Goal: Check status: Check status

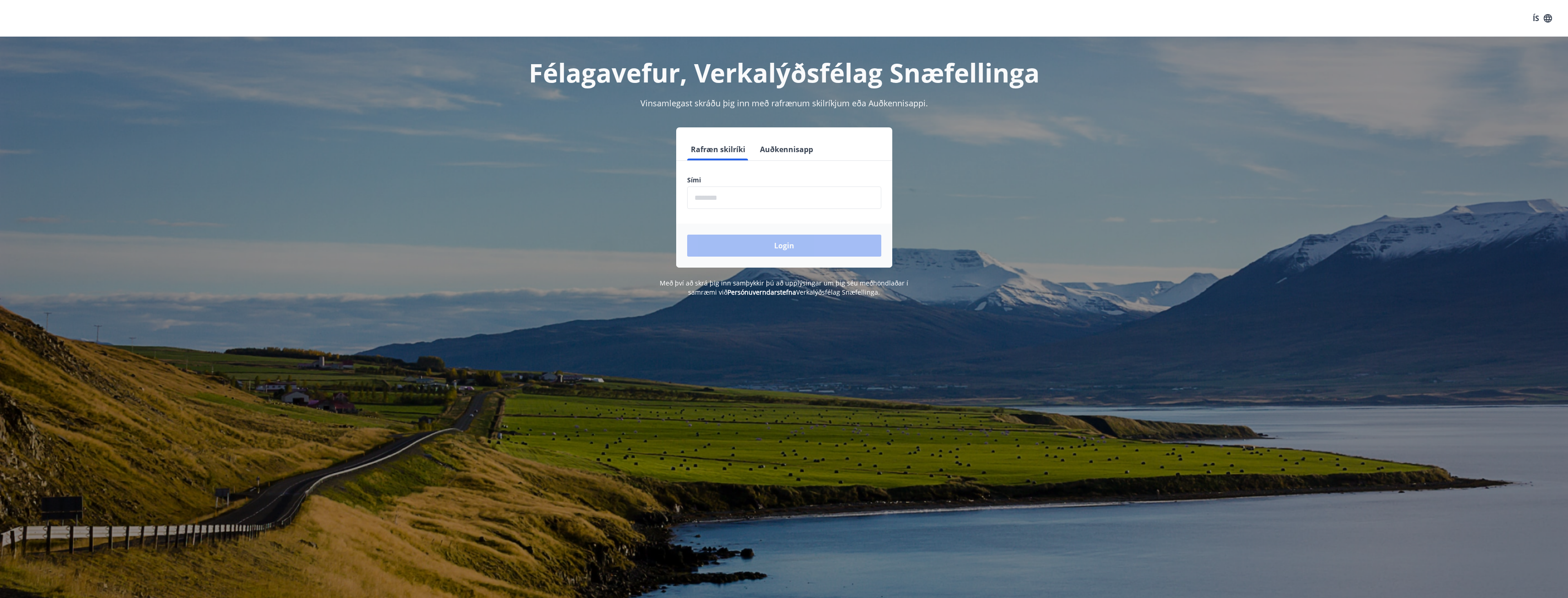
click at [741, 197] on input "phone" at bounding box center [784, 197] width 194 height 23
type input "********"
click at [788, 238] on button "Login" at bounding box center [784, 245] width 194 height 22
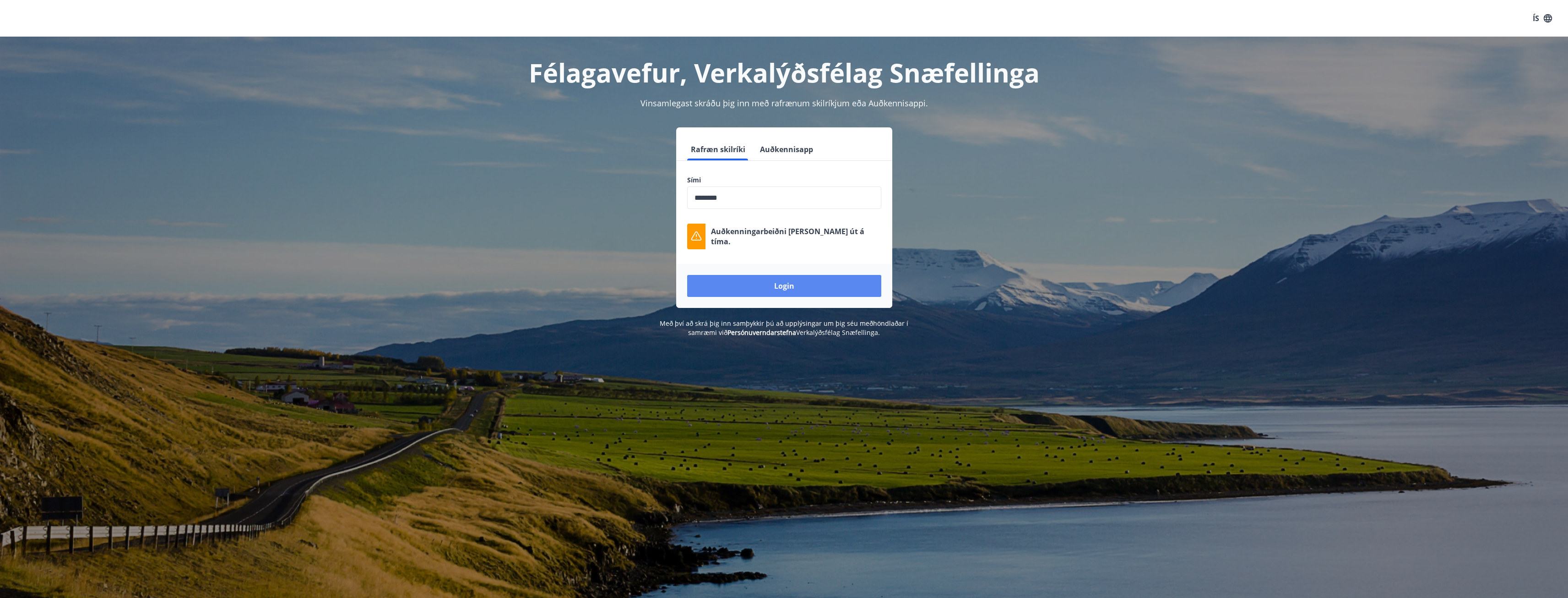
click at [789, 283] on button "Login" at bounding box center [784, 286] width 194 height 22
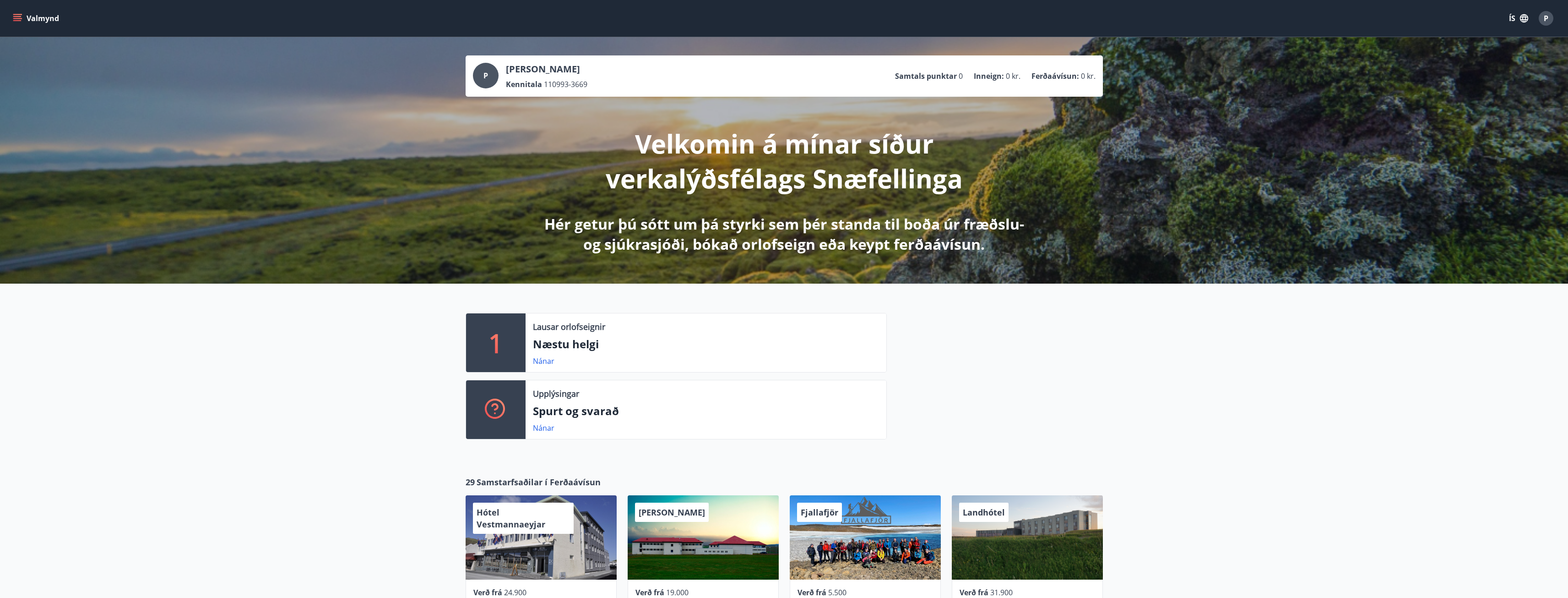
click at [483, 77] on span "P" at bounding box center [486, 76] width 5 height 10
click at [566, 68] on p "[PERSON_NAME]" at bounding box center [547, 69] width 82 height 13
click at [21, 16] on icon "menu" at bounding box center [18, 16] width 9 height 1
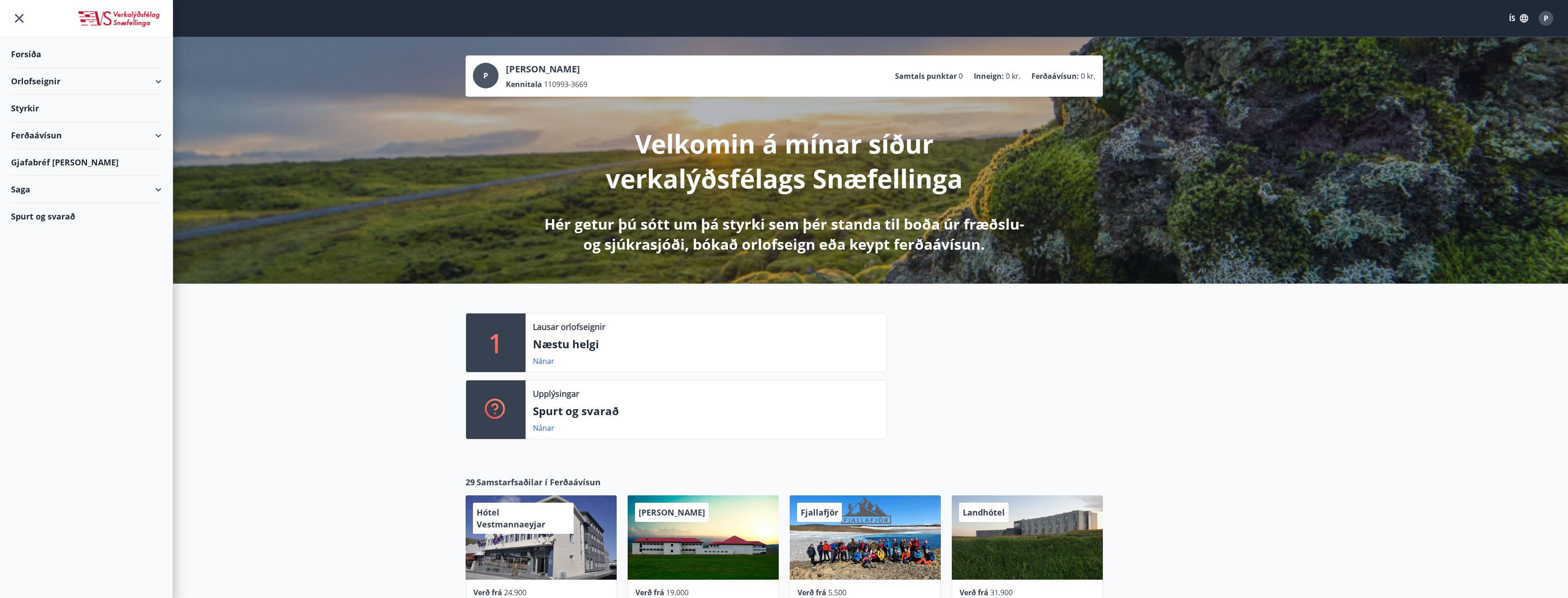
click at [108, 197] on div "Saga" at bounding box center [86, 189] width 150 height 27
click at [49, 330] on div "Skilagreinar" at bounding box center [86, 328] width 136 height 19
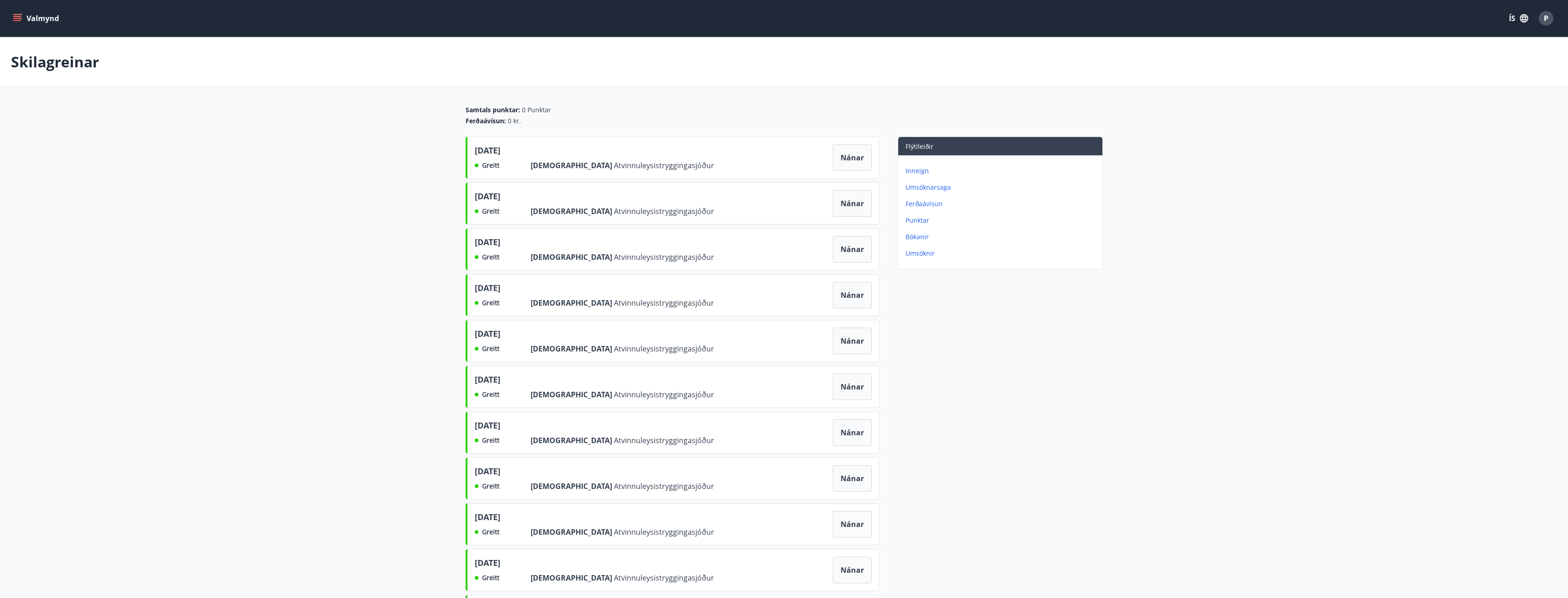
drag, startPoint x: 91, startPoint y: 258, endPoint x: 239, endPoint y: 208, distance: 156.2
click at [916, 171] on p "Inneign" at bounding box center [1002, 171] width 193 height 9
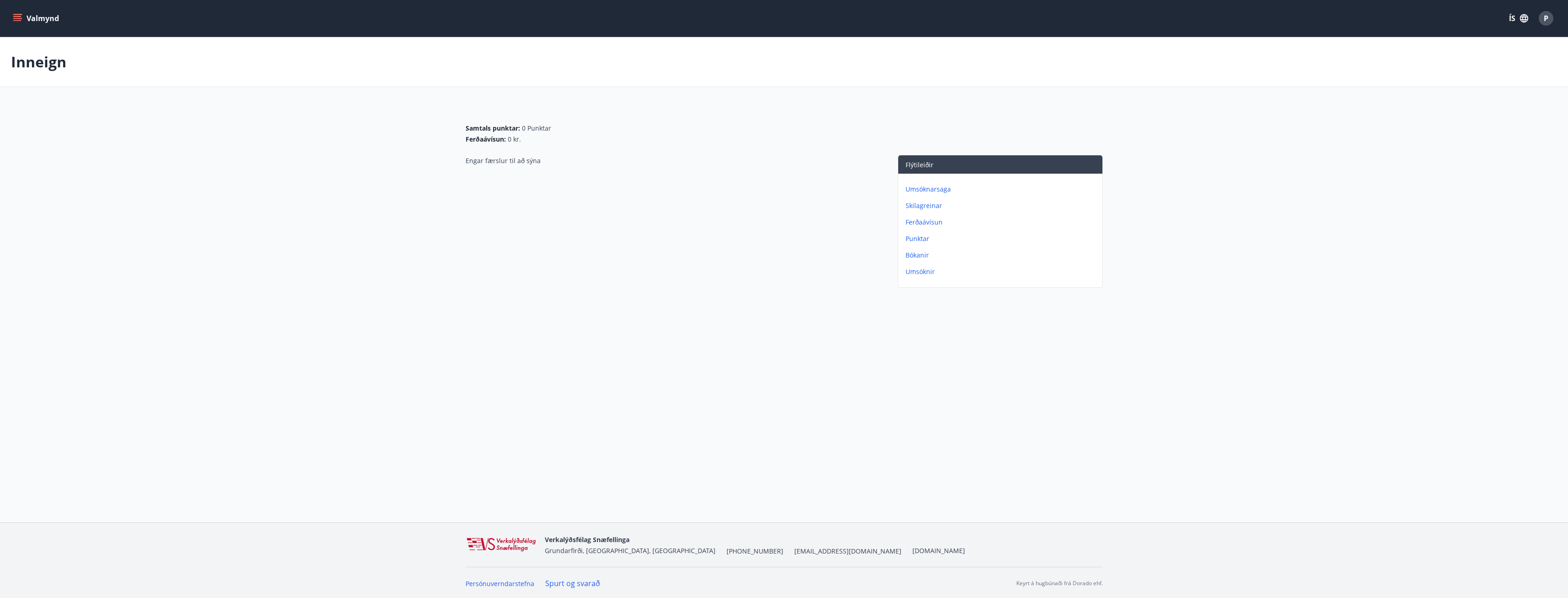
drag, startPoint x: 929, startPoint y: 253, endPoint x: 831, endPoint y: 294, distance: 106.2
click at [824, 284] on div "Engar færslur til að sýna" at bounding box center [673, 223] width 414 height 136
click at [915, 271] on p "Umsóknir" at bounding box center [1002, 271] width 193 height 9
click at [5, 16] on div "Valmynd ÍS P" at bounding box center [784, 18] width 1568 height 37
click at [10, 16] on div "Valmynd ÍS P" at bounding box center [784, 18] width 1568 height 37
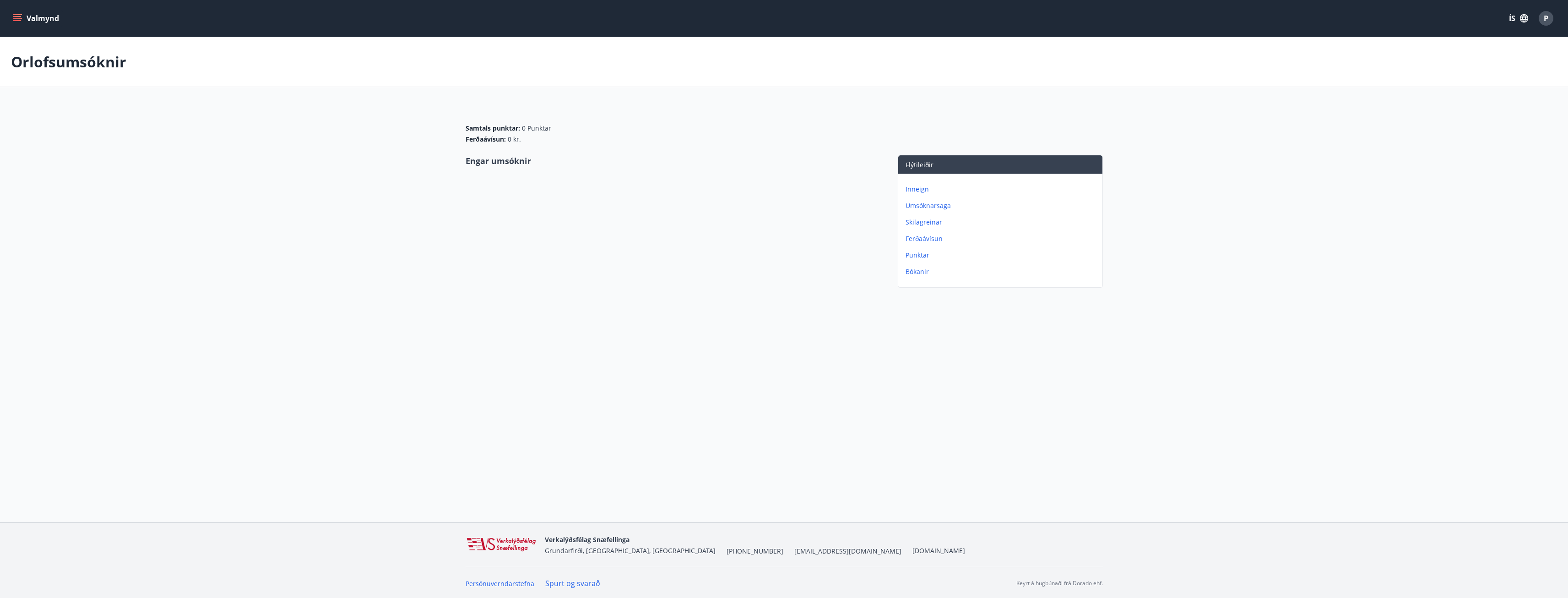
click at [22, 24] on button "Valmynd" at bounding box center [37, 18] width 52 height 16
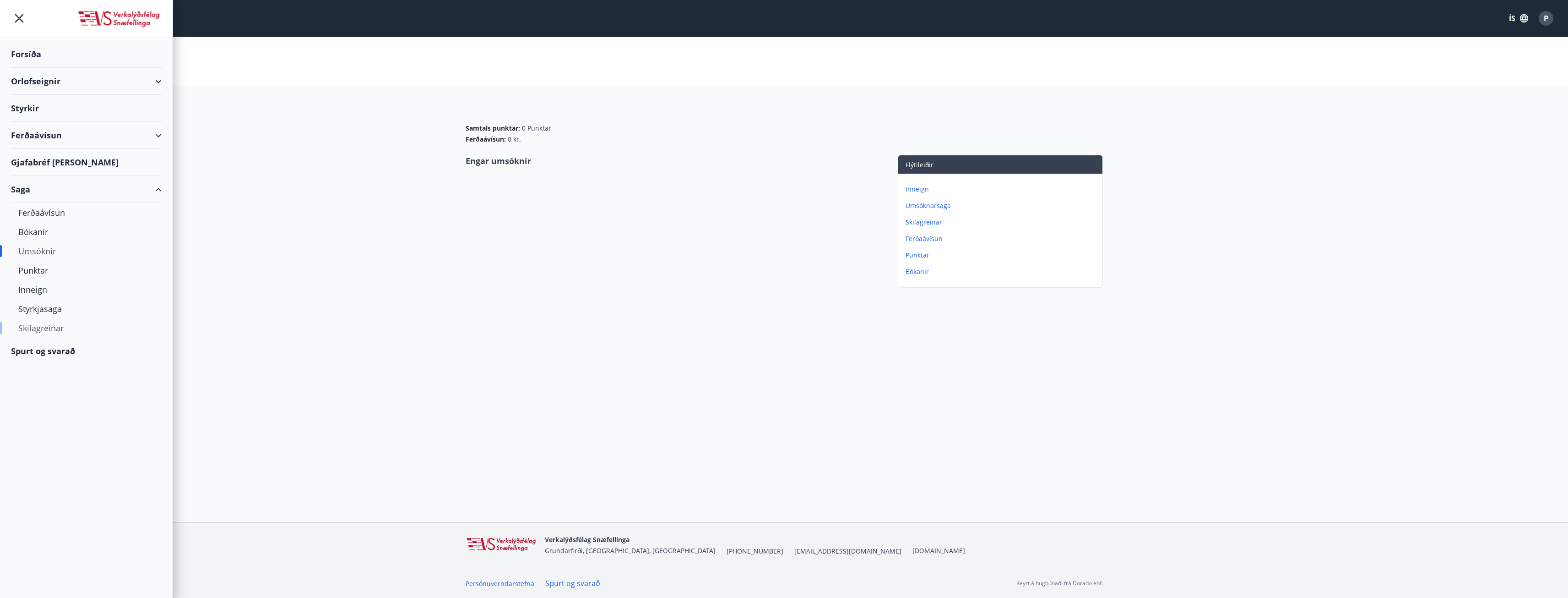
click at [41, 332] on div "Skilagreinar" at bounding box center [86, 328] width 136 height 19
